Goal: Task Accomplishment & Management: Use online tool/utility

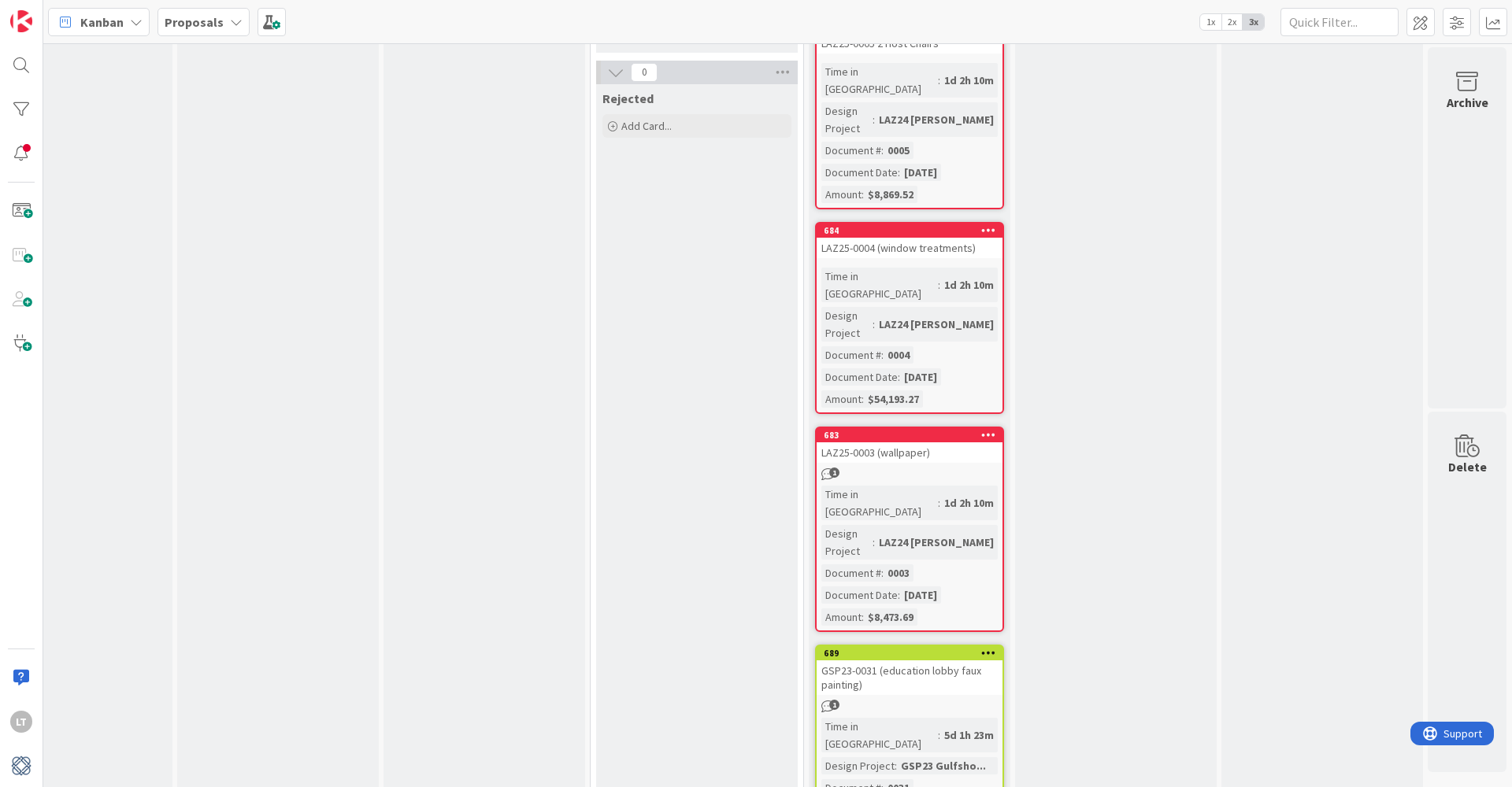
scroll to position [750, 903]
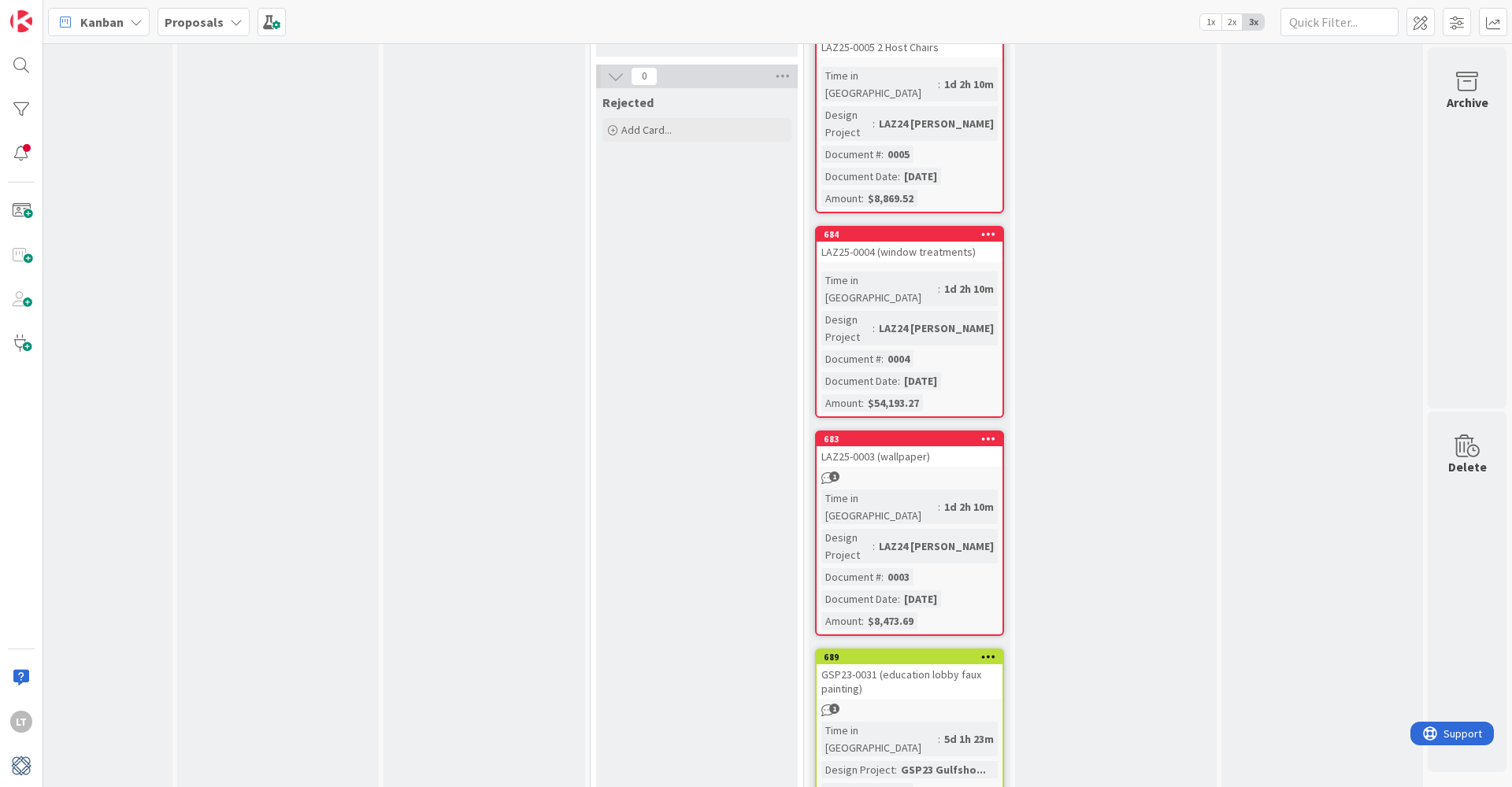
click at [832, 472] on span "1" at bounding box center [834, 477] width 11 height 11
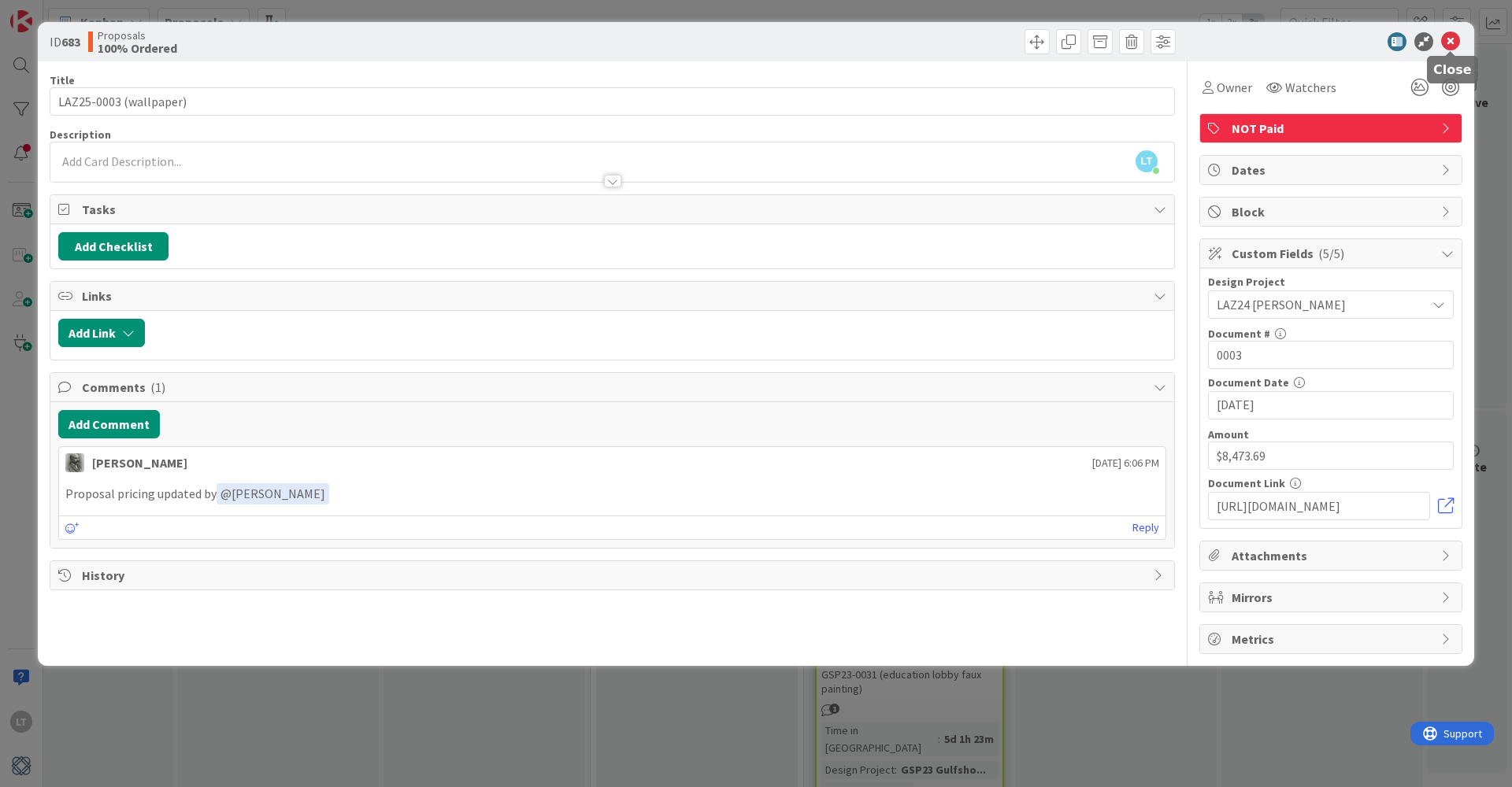
click at [1448, 39] on icon at bounding box center [1450, 42] width 19 height 19
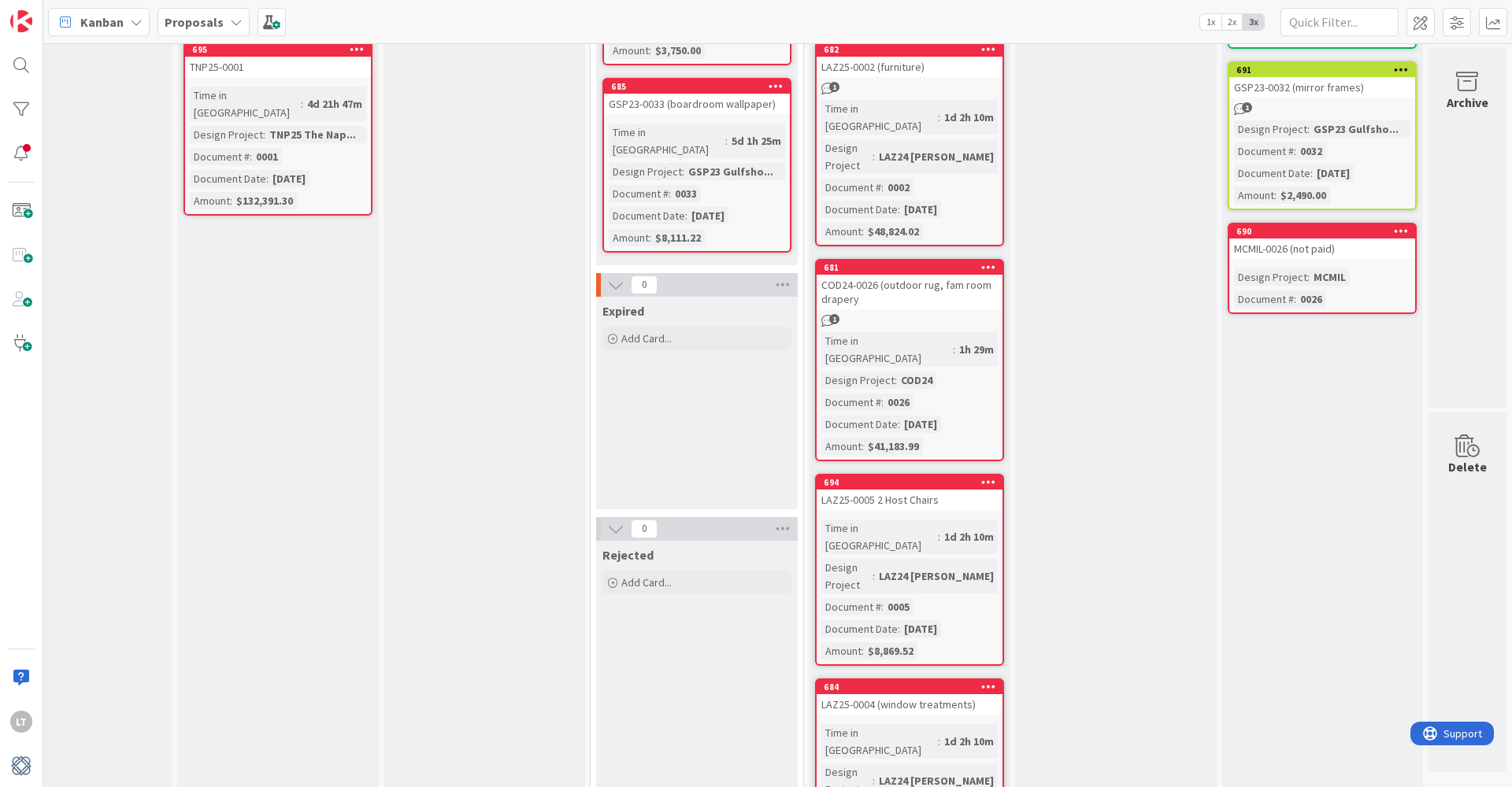
scroll to position [297, 903]
click at [836, 315] on span "1" at bounding box center [834, 320] width 11 height 11
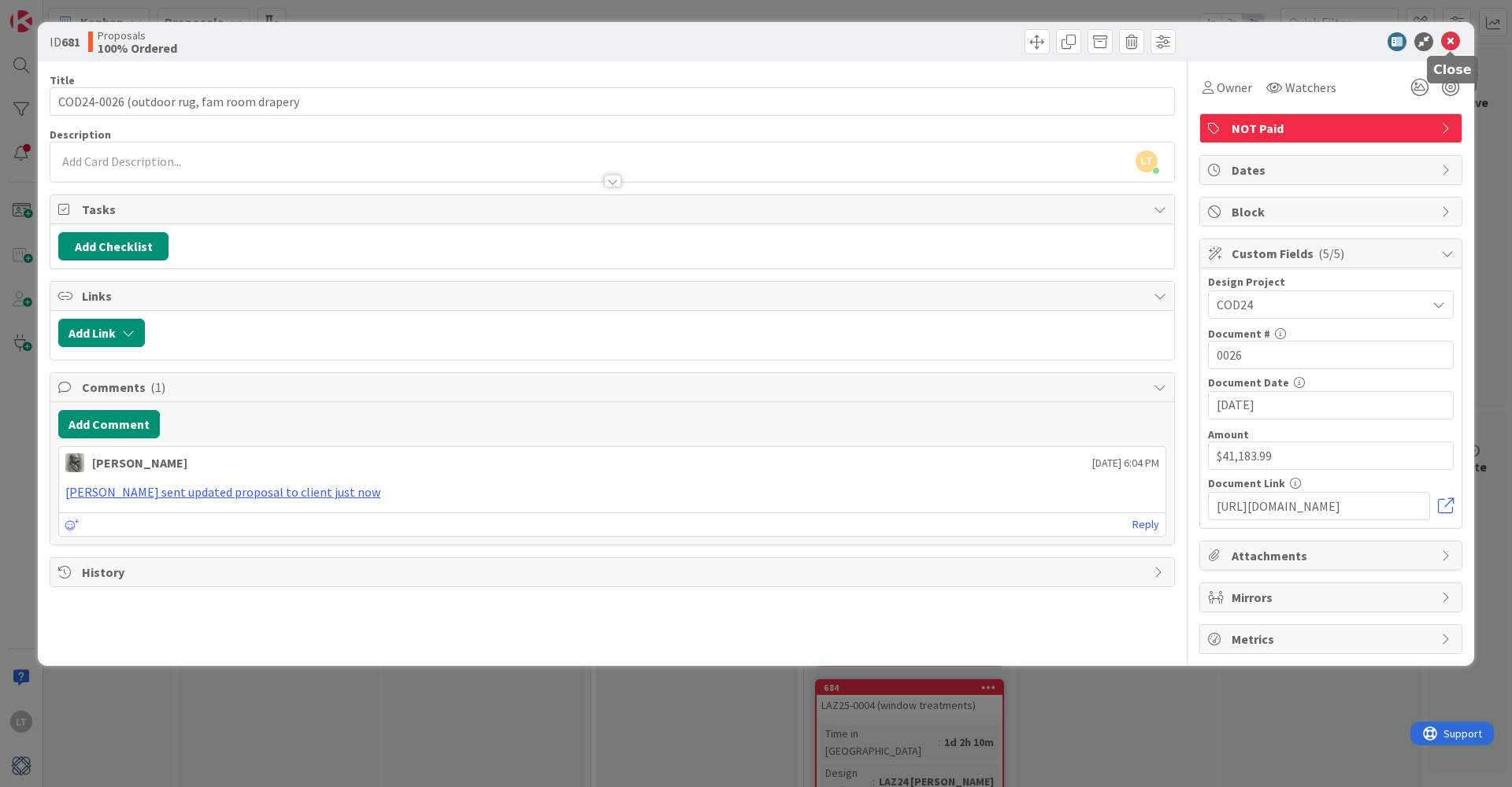
click at [1447, 34] on icon at bounding box center [1450, 42] width 19 height 19
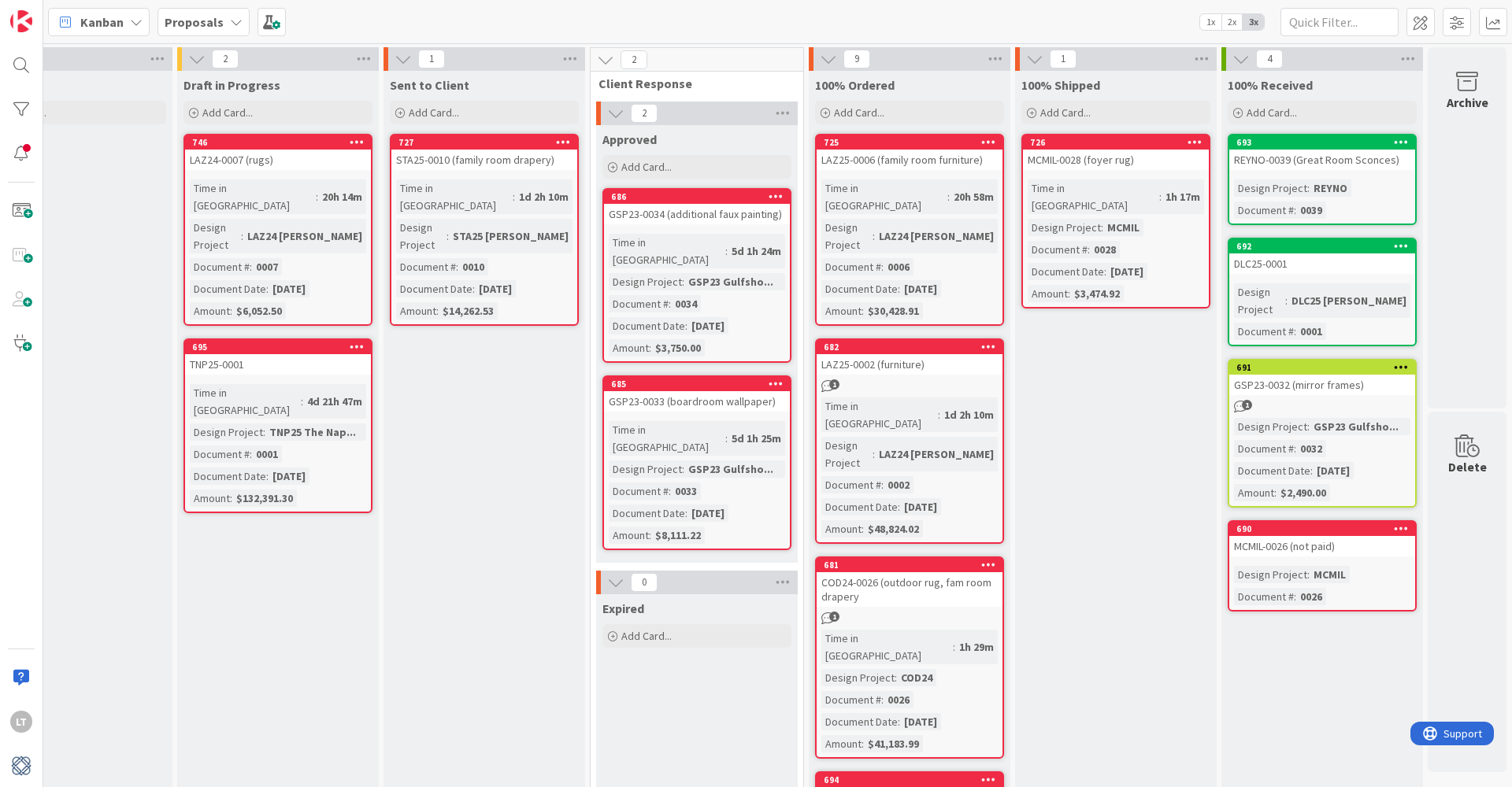
click at [830, 343] on div "682 LAZ25-0002 (furniture) 1 Time in Column : 1d 2h 10m Design Project : LAZ24 …" at bounding box center [909, 441] width 189 height 206
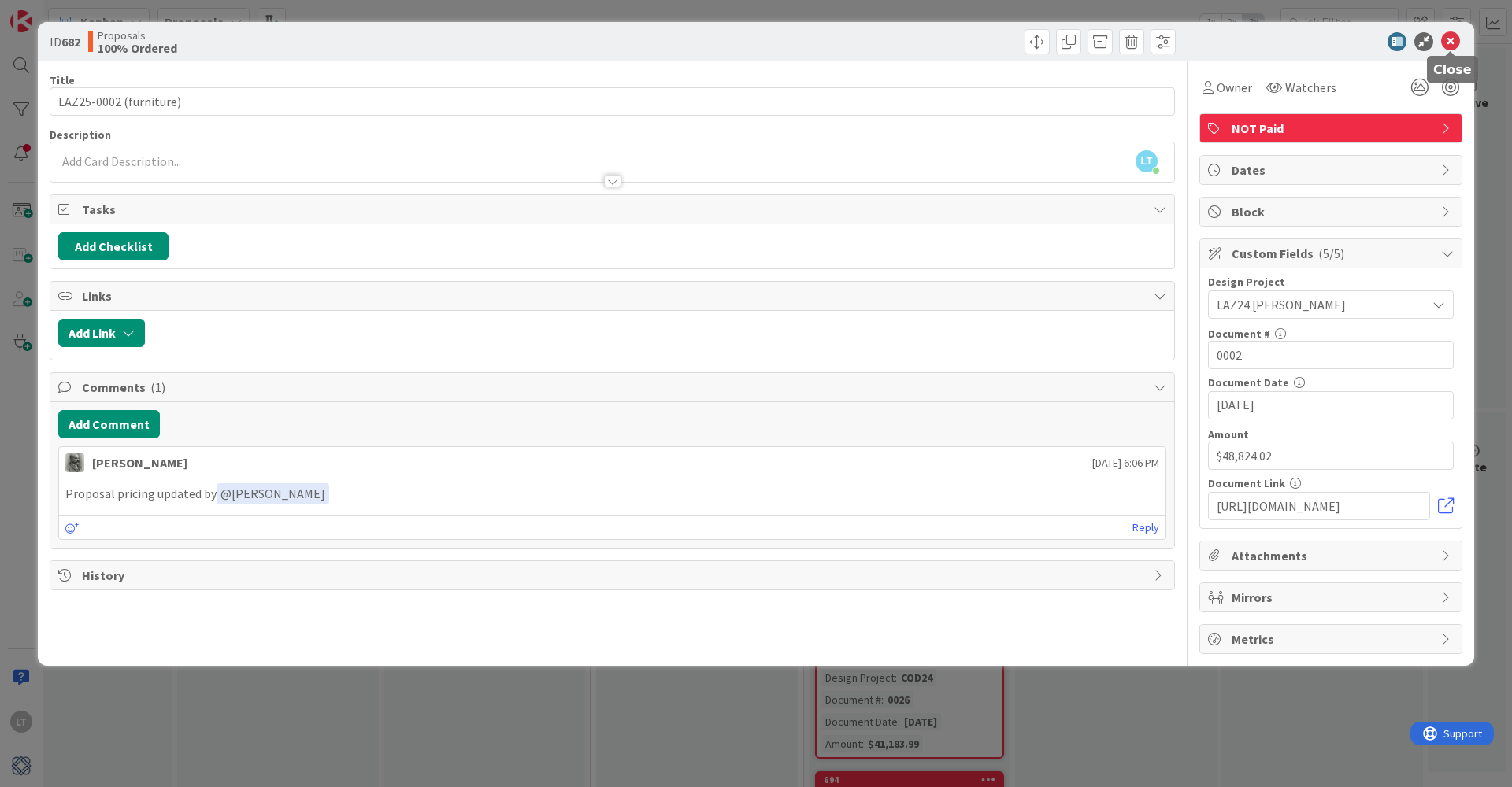
click at [1452, 44] on icon at bounding box center [1450, 42] width 19 height 19
